Goal: Task Accomplishment & Management: Manage account settings

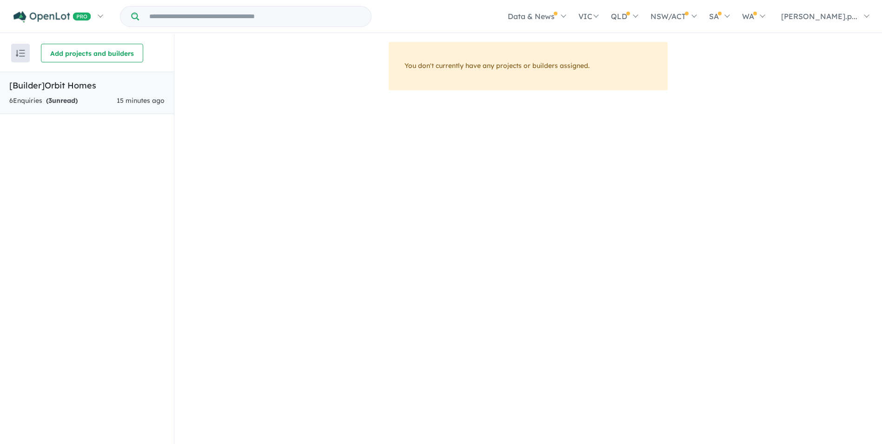
click at [61, 100] on strong "( 3 unread)" at bounding box center [62, 100] width 32 height 8
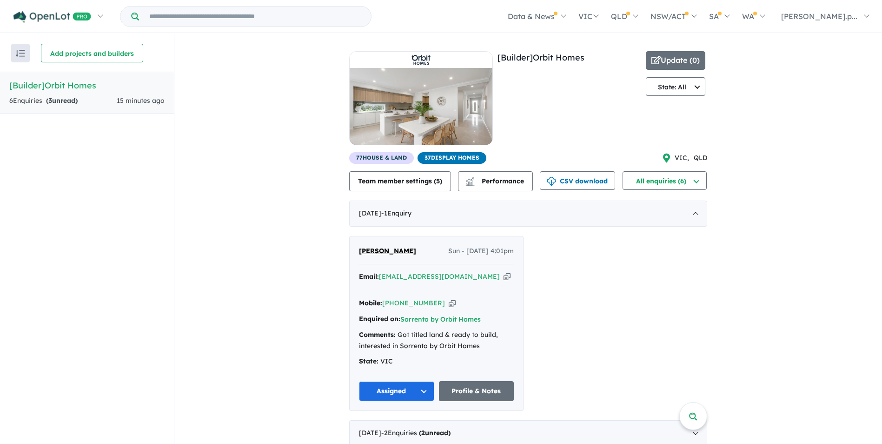
scroll to position [34, 0]
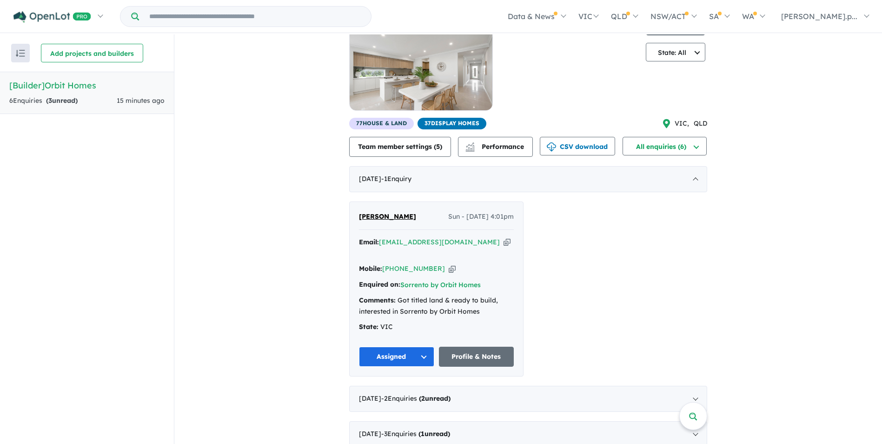
click at [423, 347] on button "Assigned" at bounding box center [396, 357] width 75 height 20
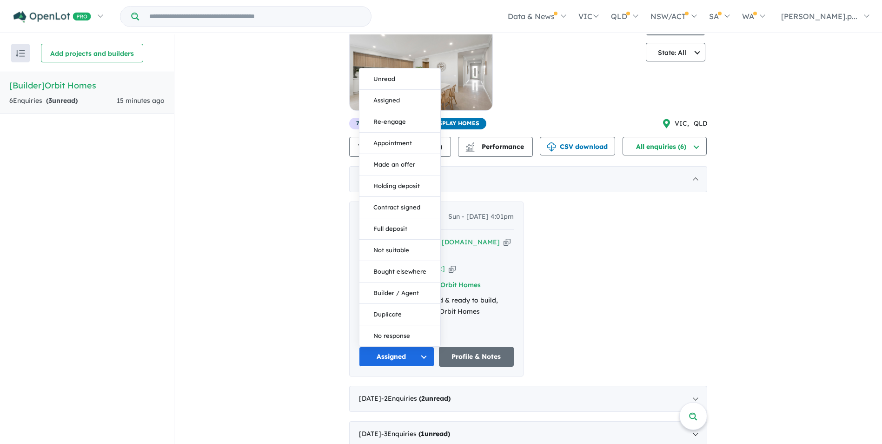
click at [291, 306] on div "View all builders in your account 6 Enquir ies ( 3 unread) 15 minutes ago [Buil…" at bounding box center [528, 228] width 708 height 456
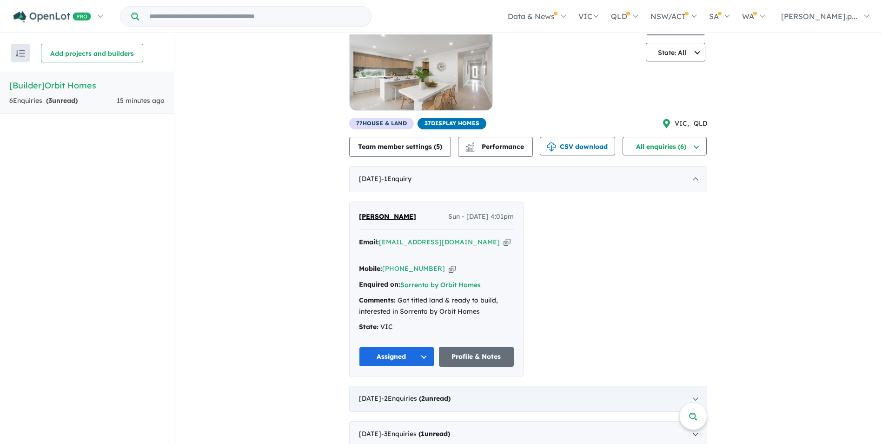
click at [696, 389] on div "[DATE] - 2 Enquir ies ( 2 unread)" at bounding box center [528, 399] width 358 height 26
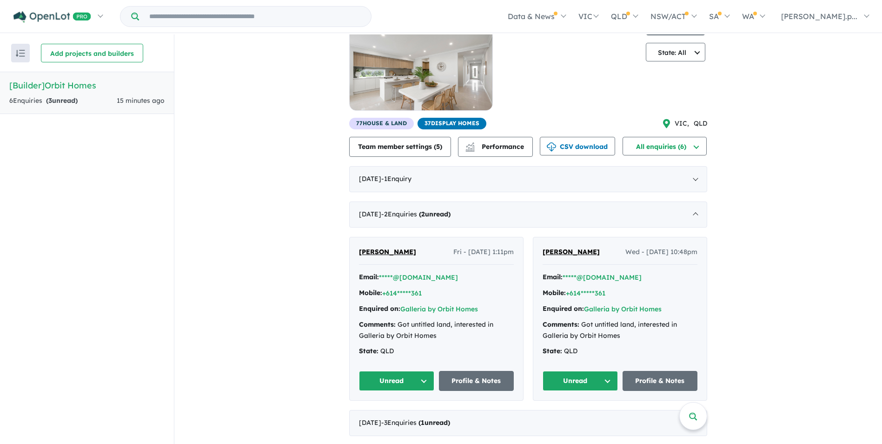
scroll to position [0, 0]
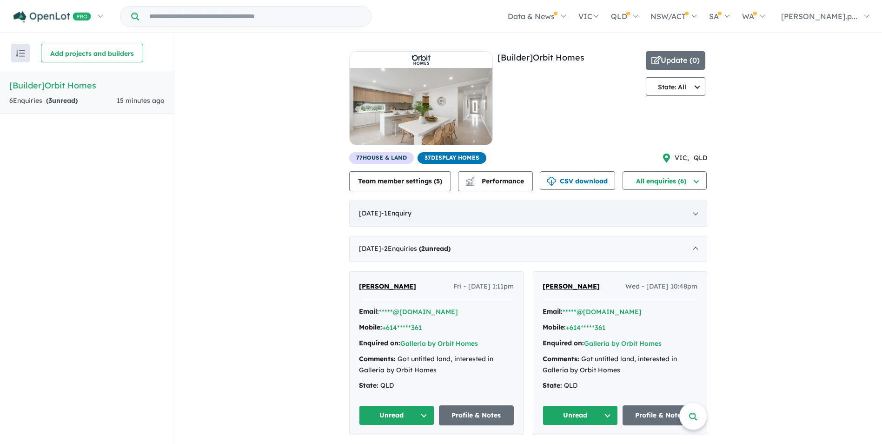
click at [693, 217] on div "[DATE] - 1 Enquir y ( 0 unread)" at bounding box center [528, 213] width 358 height 26
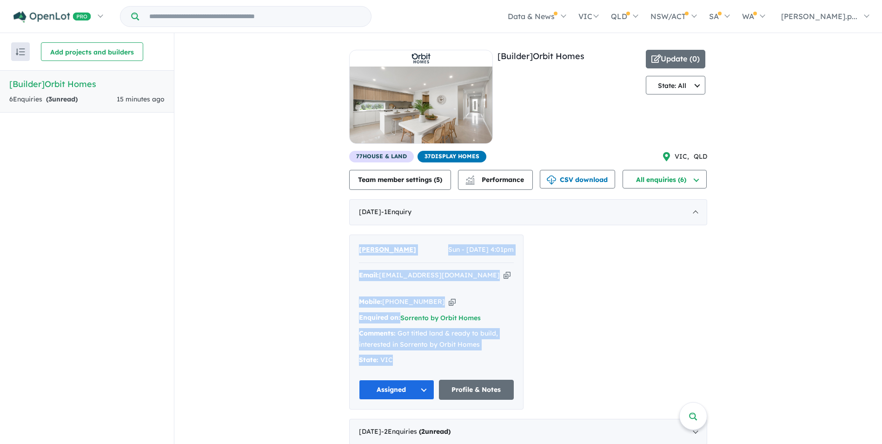
drag, startPoint x: 354, startPoint y: 248, endPoint x: 511, endPoint y: 347, distance: 185.6
click at [511, 347] on div "[PERSON_NAME] Sun - [DATE] 4:01pm Email: [EMAIL_ADDRESS][DOMAIN_NAME] Copied! M…" at bounding box center [437, 322] width 174 height 174
click at [271, 291] on div "View all builders in your account 6 Enquir ies ( 3 unread) 15 minutes ago [Buil…" at bounding box center [528, 261] width 708 height 456
